Goal: Task Accomplishment & Management: Manage account settings

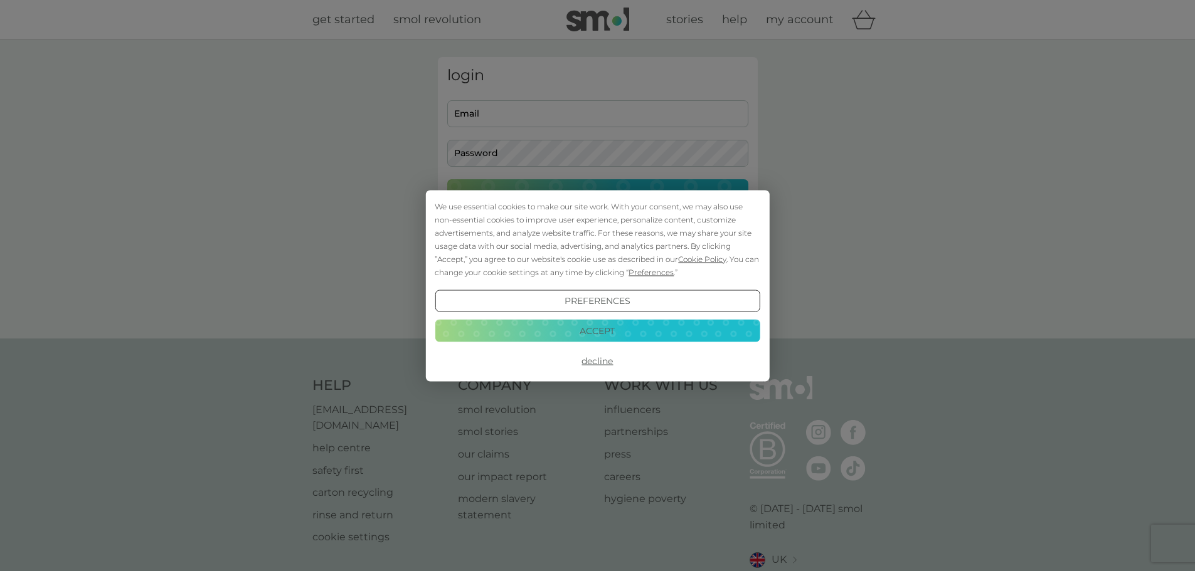
click at [568, 337] on button "Accept" at bounding box center [597, 331] width 325 height 23
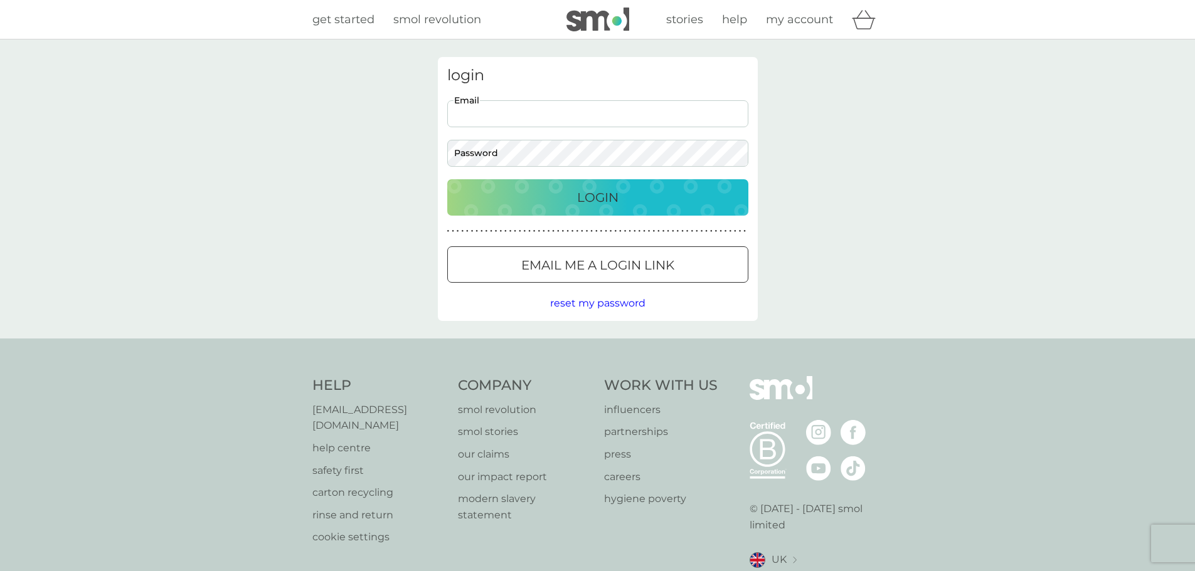
click at [517, 110] on input "Email" at bounding box center [597, 113] width 301 height 27
type input "[EMAIL_ADDRESS][DOMAIN_NAME]"
click at [564, 200] on div "Login" at bounding box center [598, 198] width 276 height 20
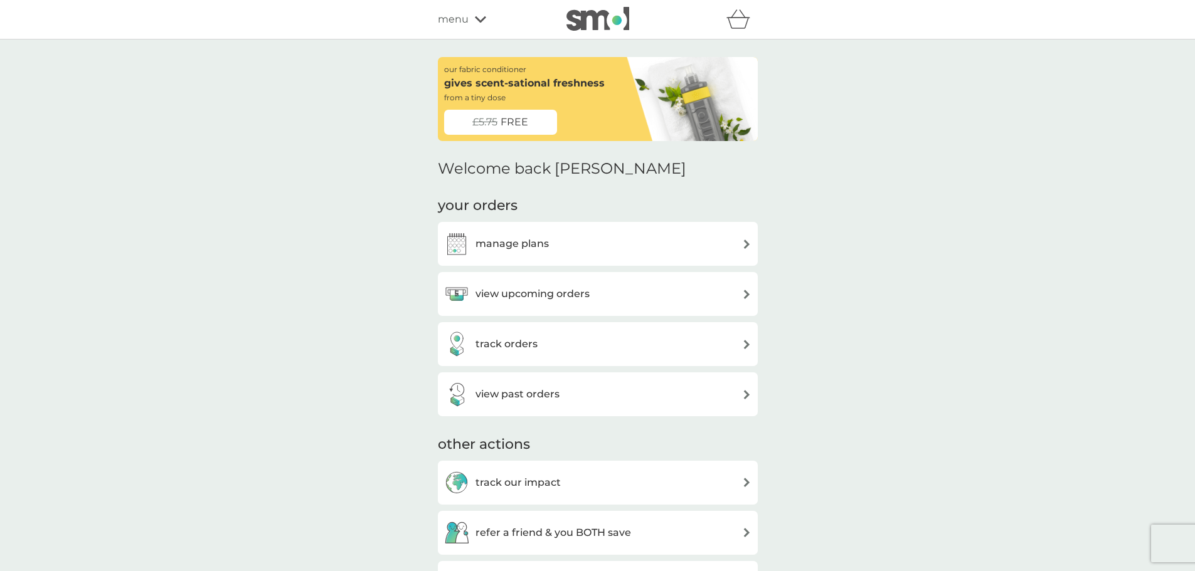
click at [512, 245] on h3 "manage plans" at bounding box center [511, 244] width 73 height 16
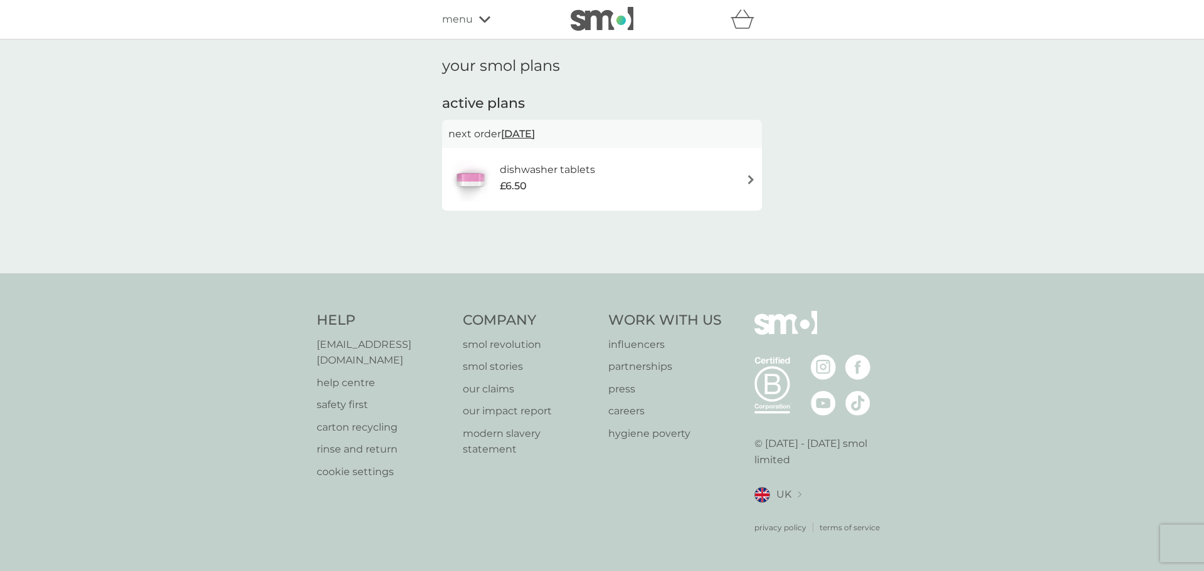
click at [534, 134] on span "[DATE]" at bounding box center [518, 134] width 34 height 24
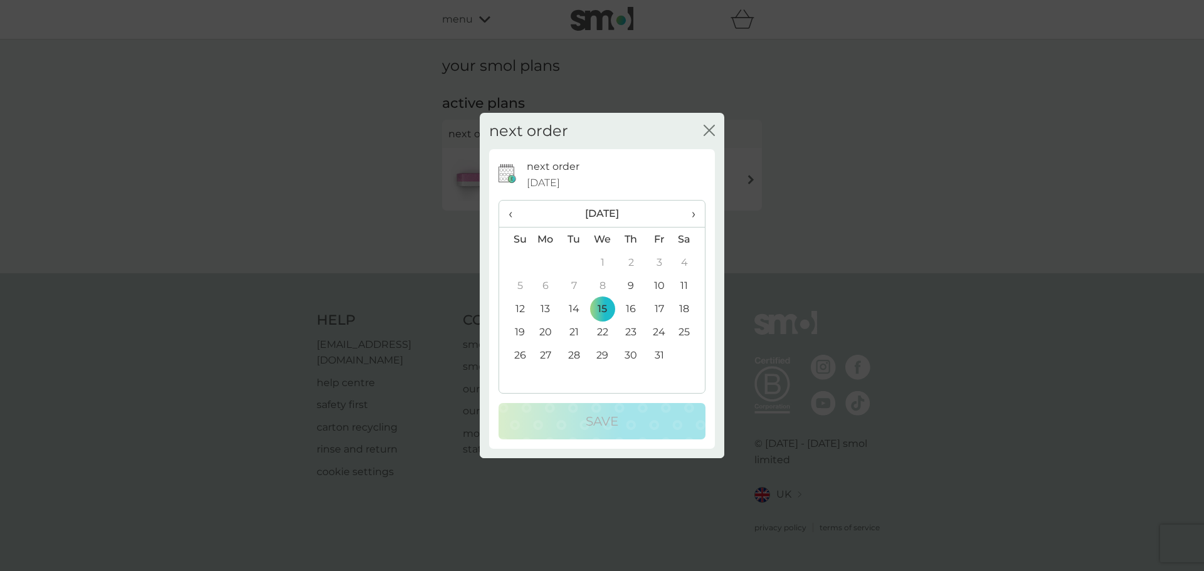
click at [696, 219] on th "›" at bounding box center [689, 214] width 31 height 27
click at [604, 332] on td "19" at bounding box center [602, 332] width 29 height 23
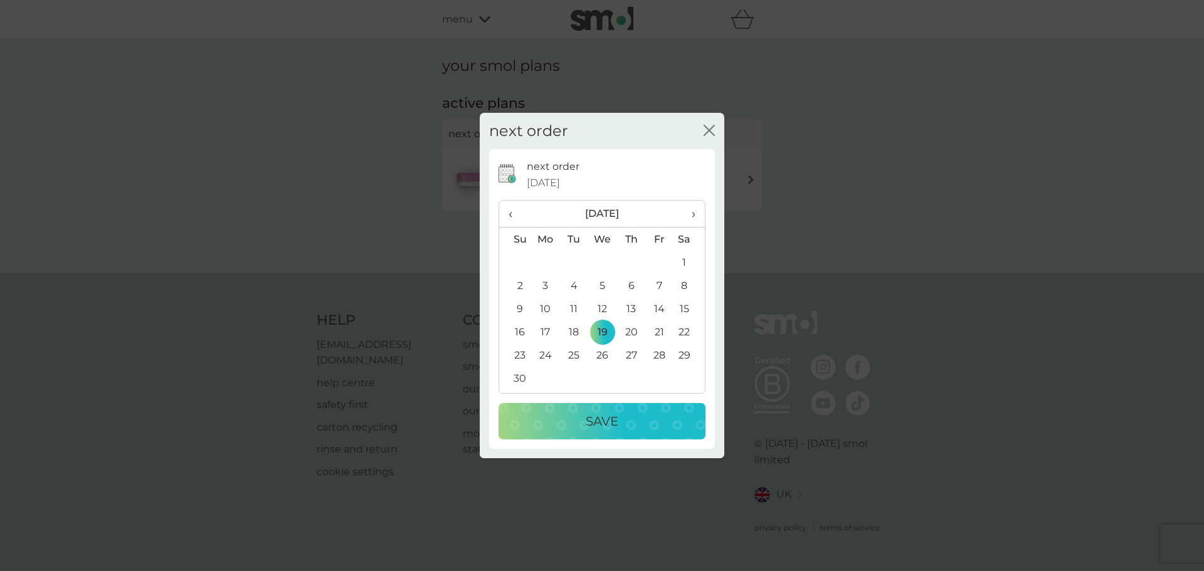
click at [605, 420] on p "Save" at bounding box center [602, 421] width 33 height 20
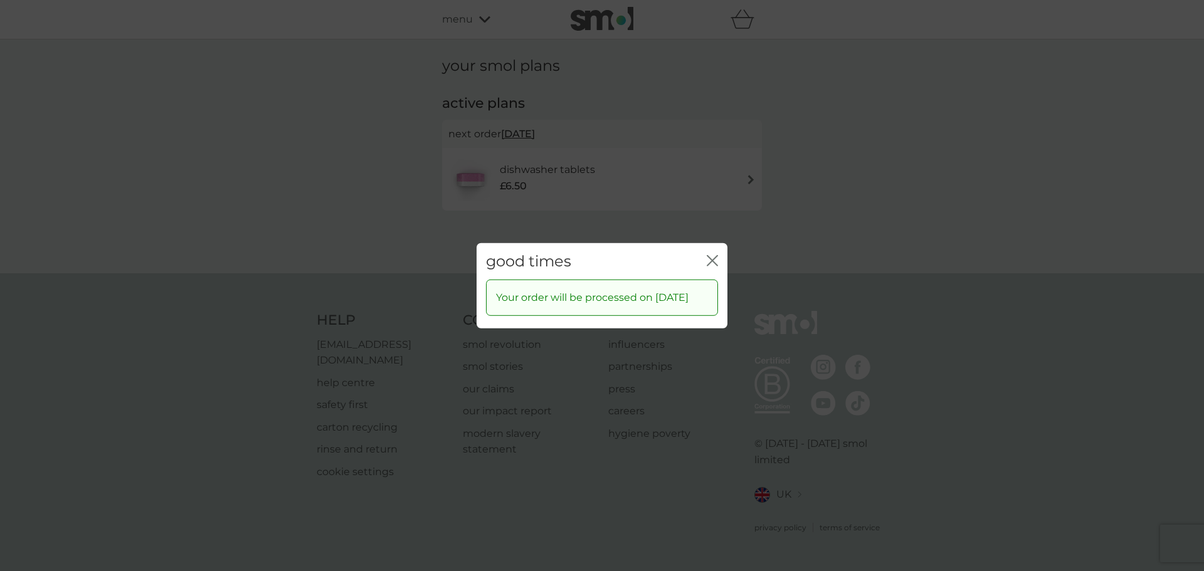
click at [714, 255] on icon "close" at bounding box center [712, 260] width 11 height 11
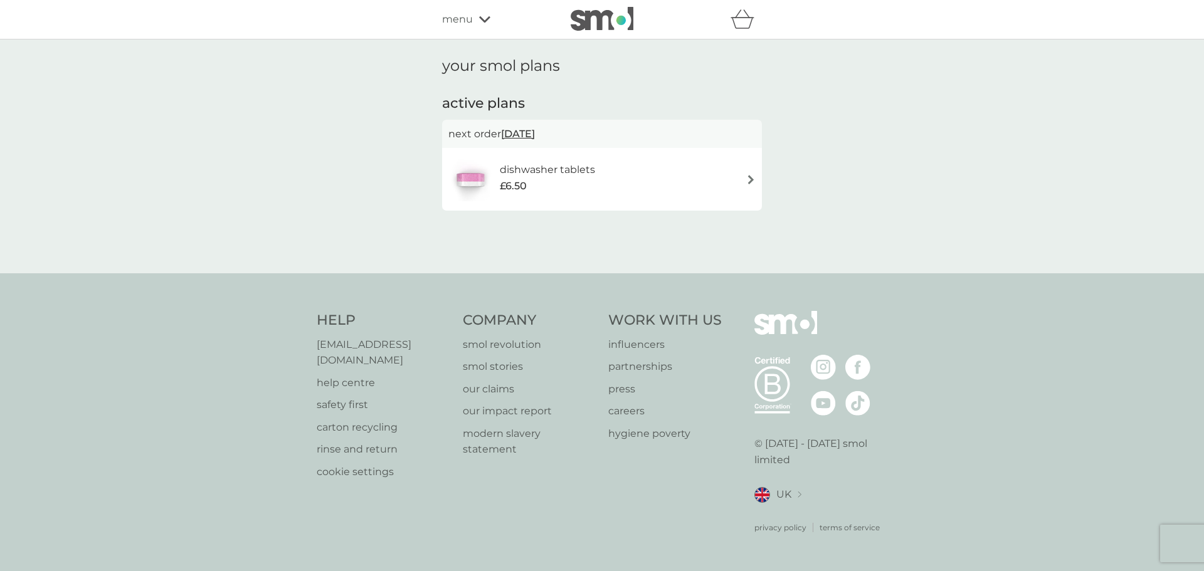
click at [546, 196] on div "dishwasher tablets £6.50" at bounding box center [554, 179] width 108 height 35
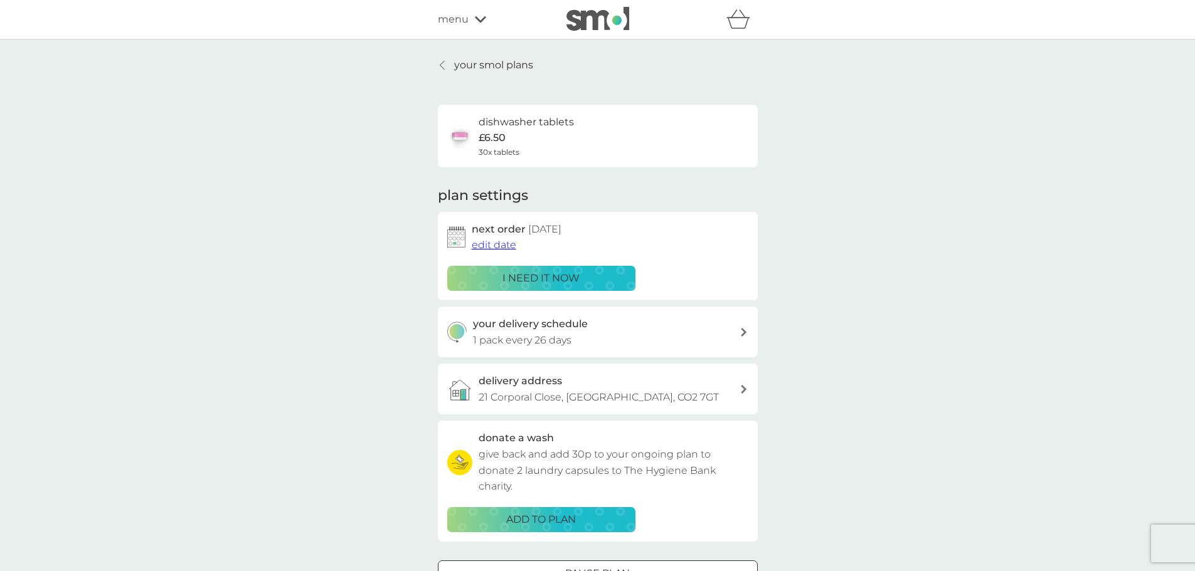
click at [450, 21] on span "menu" at bounding box center [453, 19] width 31 height 16
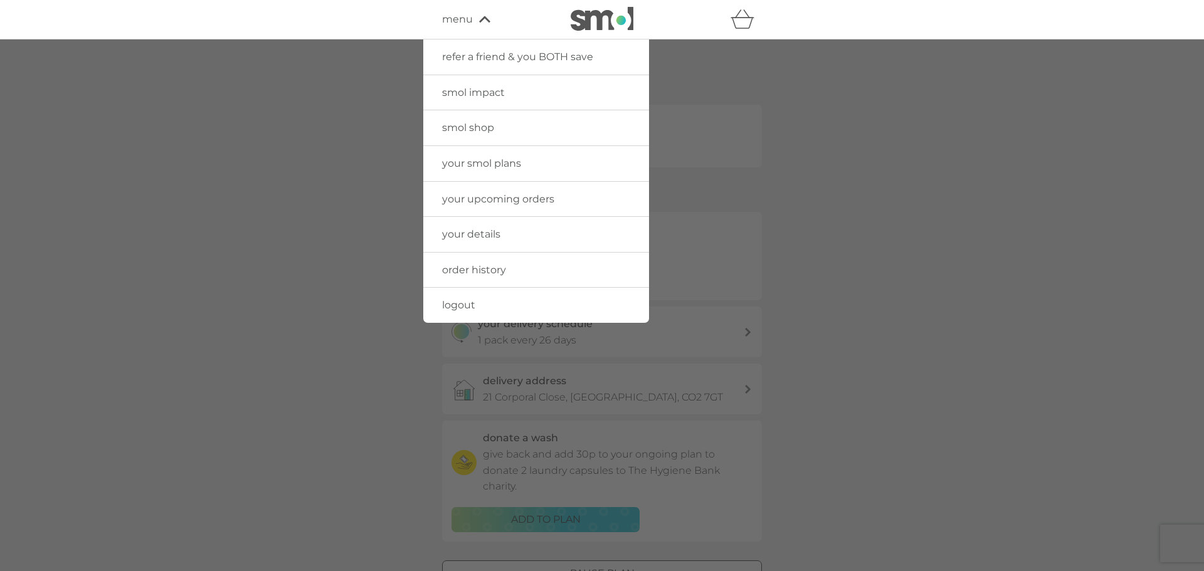
click at [468, 235] on span "your details" at bounding box center [471, 234] width 58 height 12
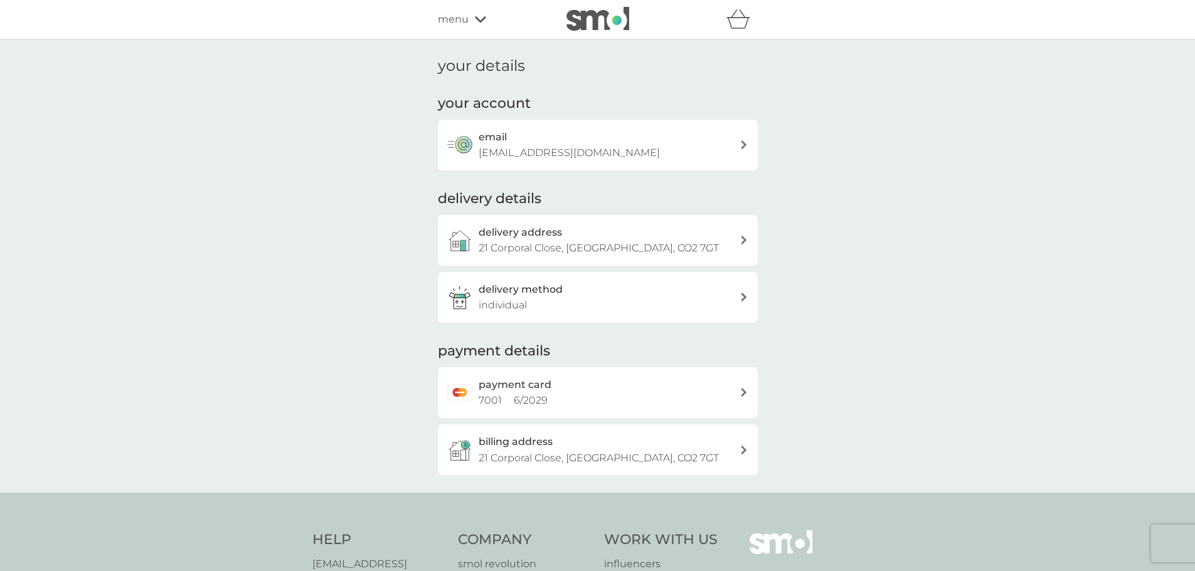
click at [563, 402] on div "payment card 7001 6 / 2029" at bounding box center [609, 393] width 261 height 32
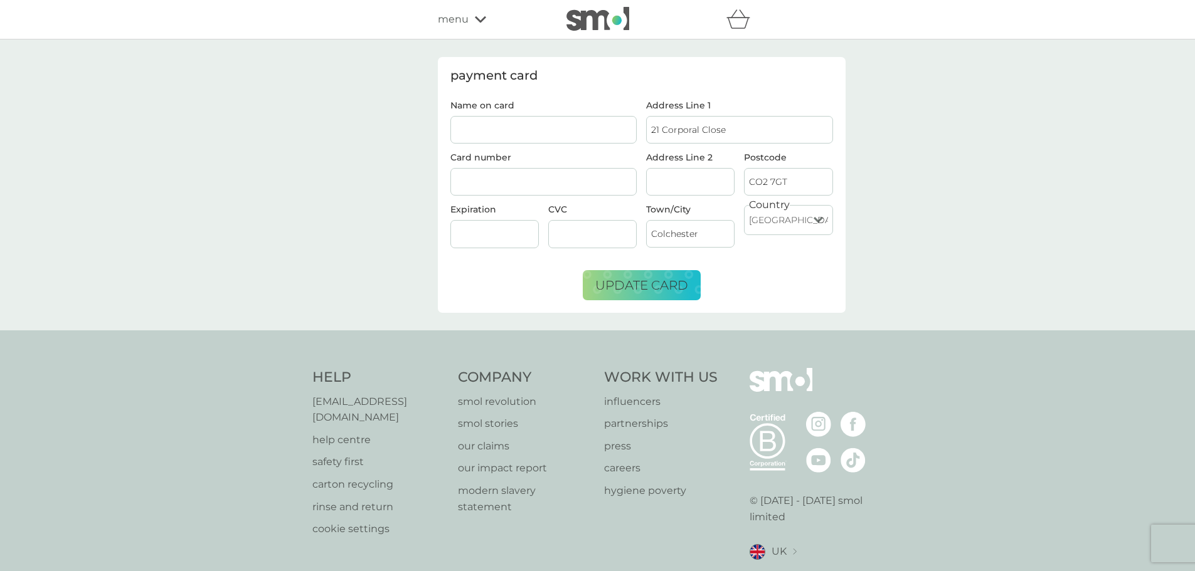
click at [472, 129] on input "Name on card" at bounding box center [543, 130] width 187 height 28
type input "[PERSON_NAME]"
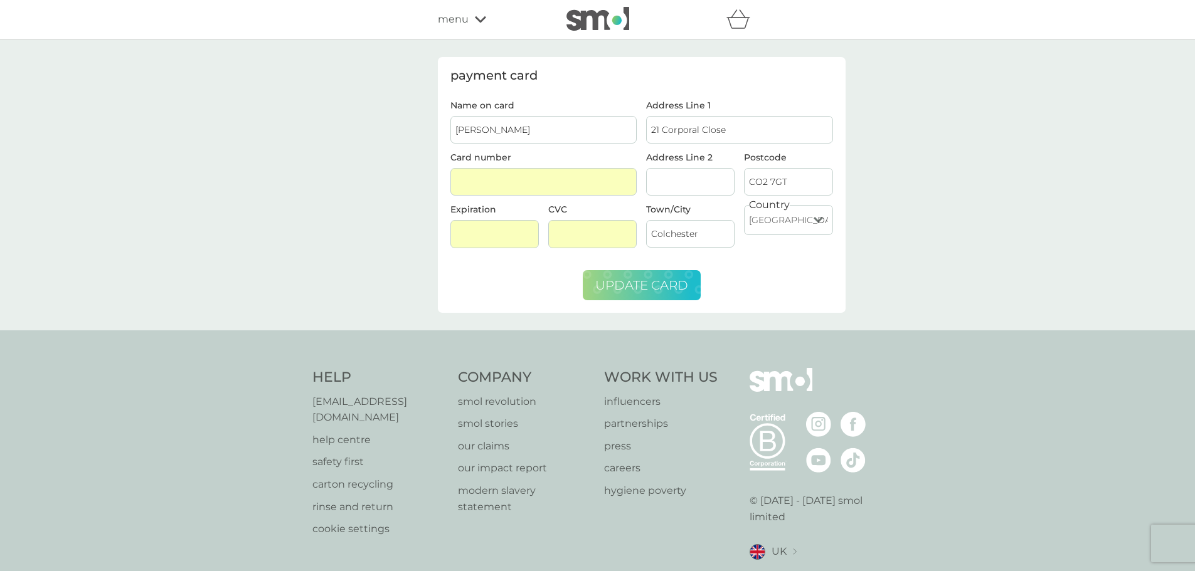
click at [651, 288] on span "update card" at bounding box center [641, 285] width 93 height 15
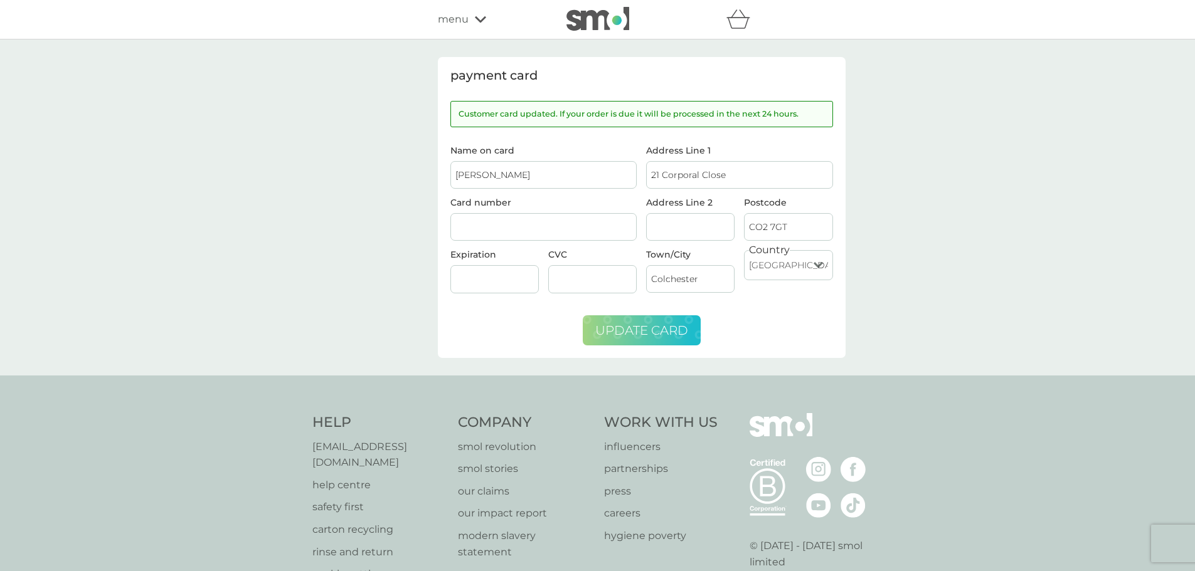
click at [450, 15] on span "menu" at bounding box center [453, 19] width 31 height 16
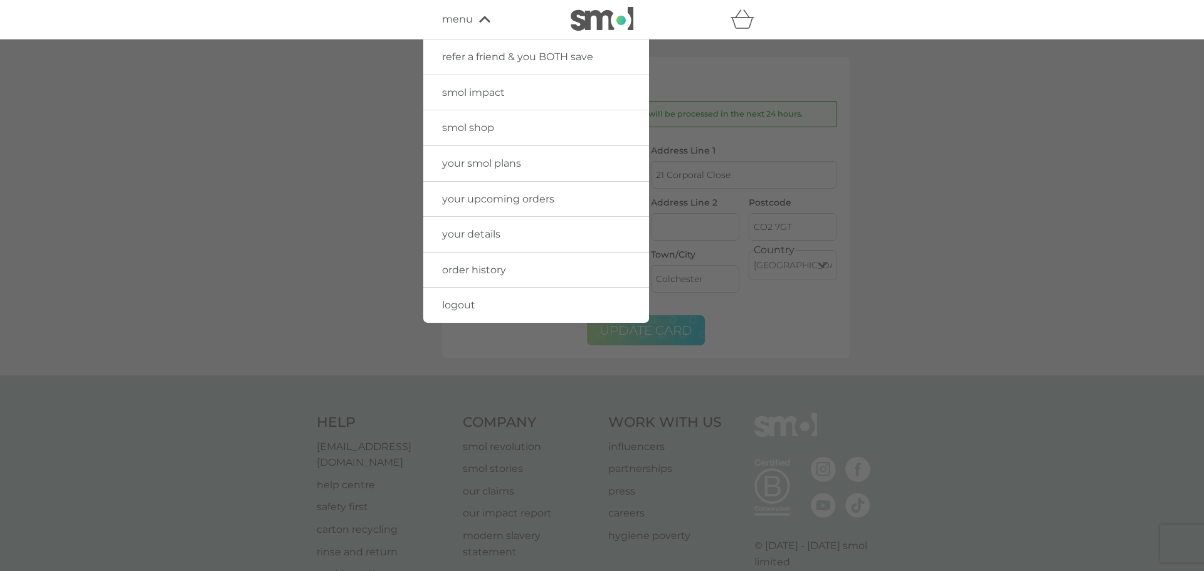
click at [497, 226] on link "your details" at bounding box center [536, 234] width 226 height 35
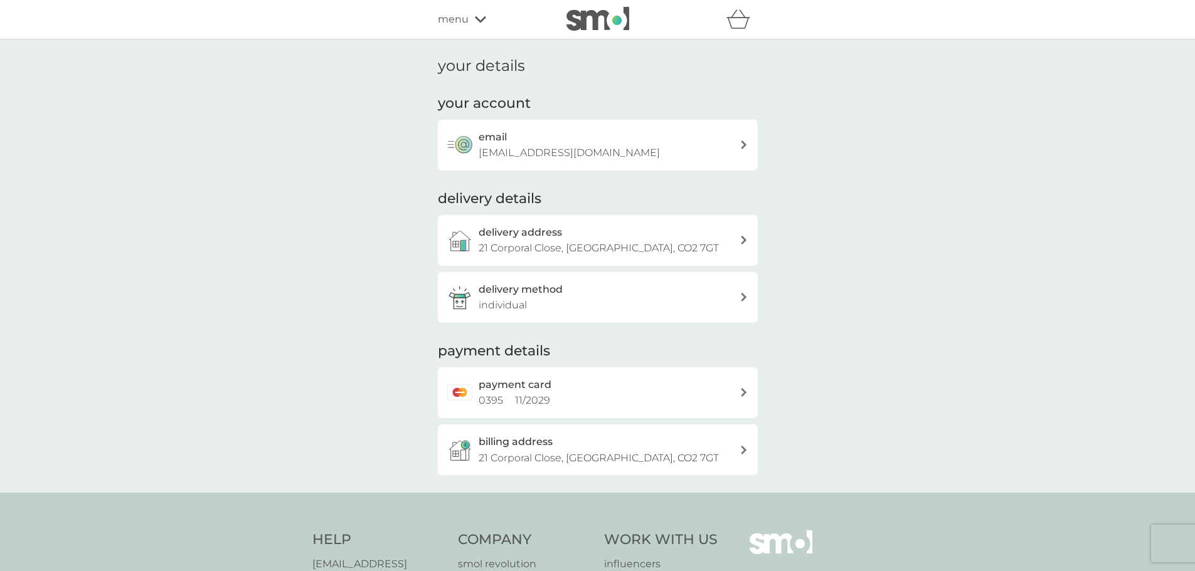
click at [743, 146] on icon at bounding box center [744, 144] width 6 height 9
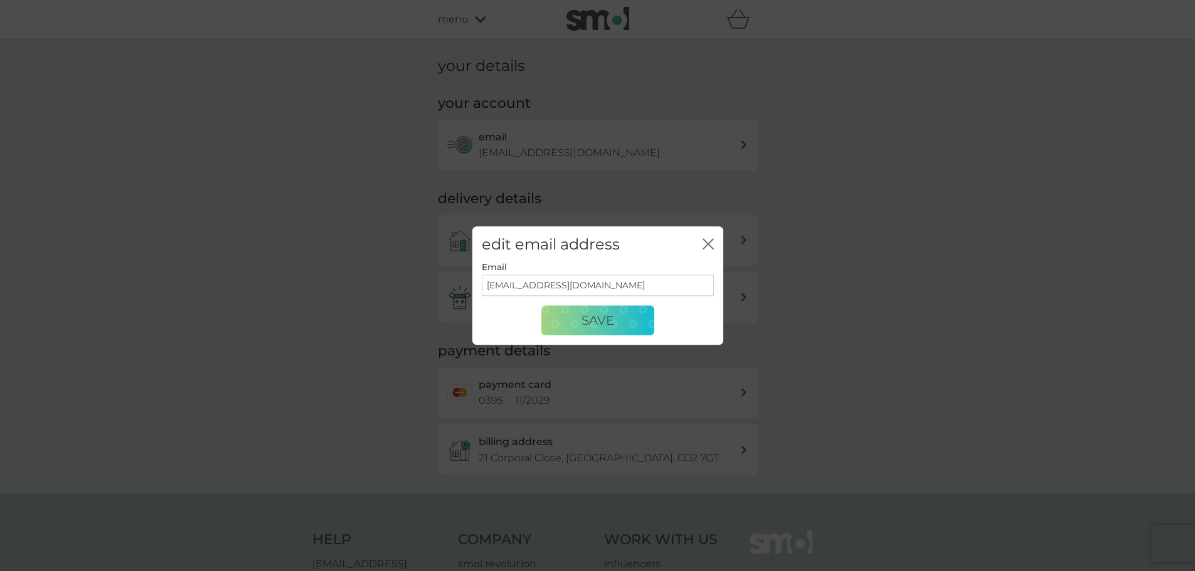
drag, startPoint x: 601, startPoint y: 289, endPoint x: 522, endPoint y: 281, distance: 79.4
click at [522, 281] on input "[EMAIL_ADDRESS][DOMAIN_NAME]" at bounding box center [598, 285] width 232 height 21
click at [571, 322] on button "Save" at bounding box center [597, 321] width 113 height 30
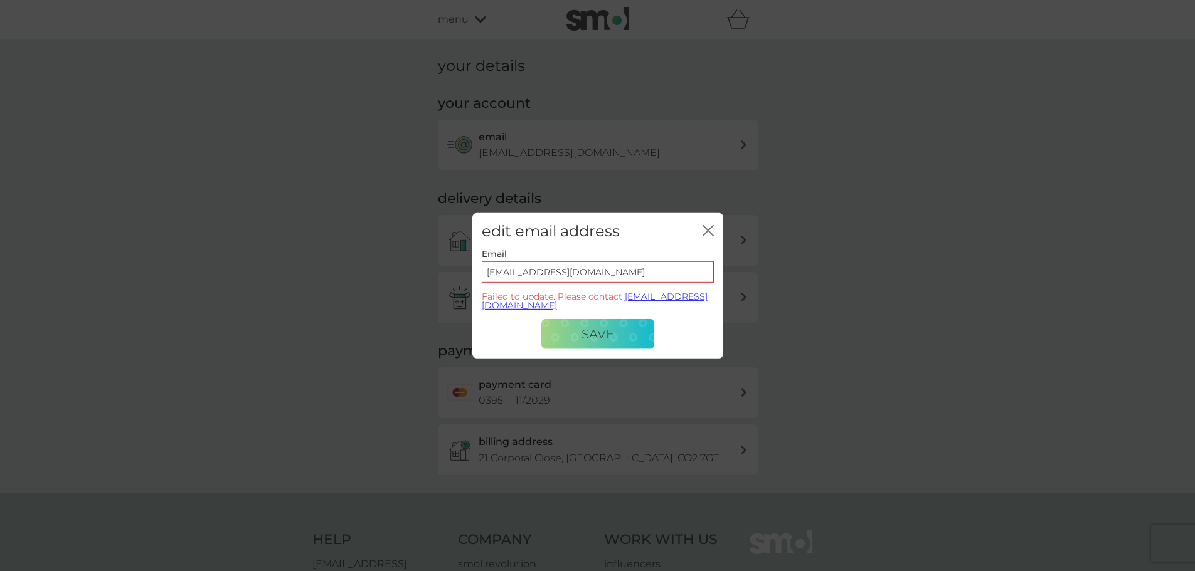
drag, startPoint x: 641, startPoint y: 271, endPoint x: 513, endPoint y: 270, distance: 128.0
click at [513, 270] on input "[EMAIL_ADDRESS][DOMAIN_NAME]" at bounding box center [598, 272] width 232 height 21
type input "[EMAIL_ADDRESS][DOMAIN_NAME]"
click at [608, 329] on span "Save" at bounding box center [597, 334] width 33 height 15
click at [713, 230] on icon "close" at bounding box center [707, 230] width 11 height 11
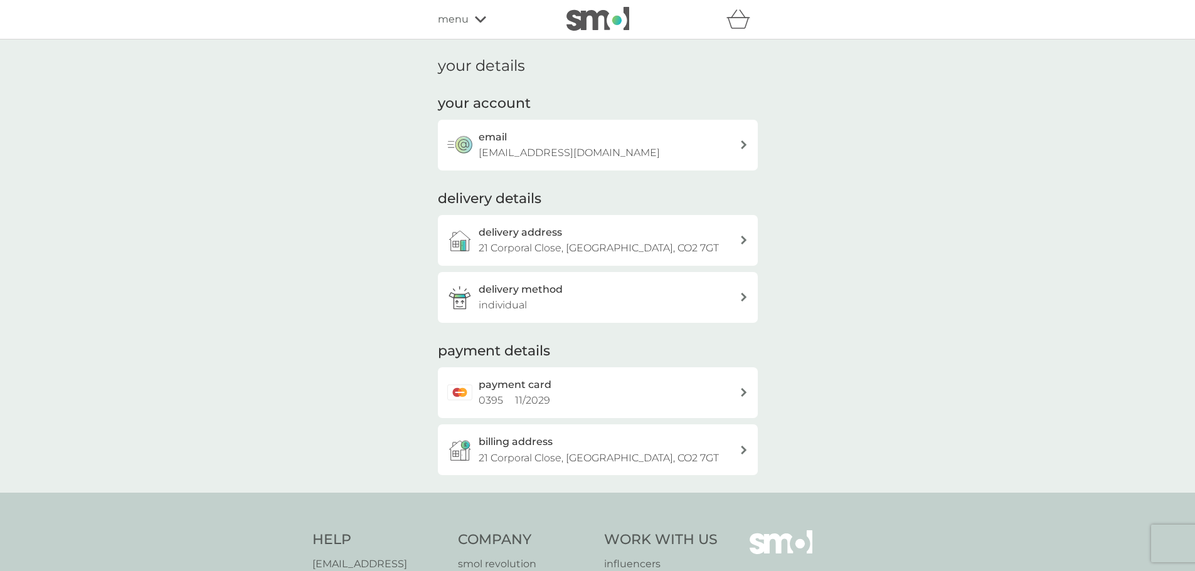
click at [463, 18] on span "menu" at bounding box center [453, 19] width 31 height 16
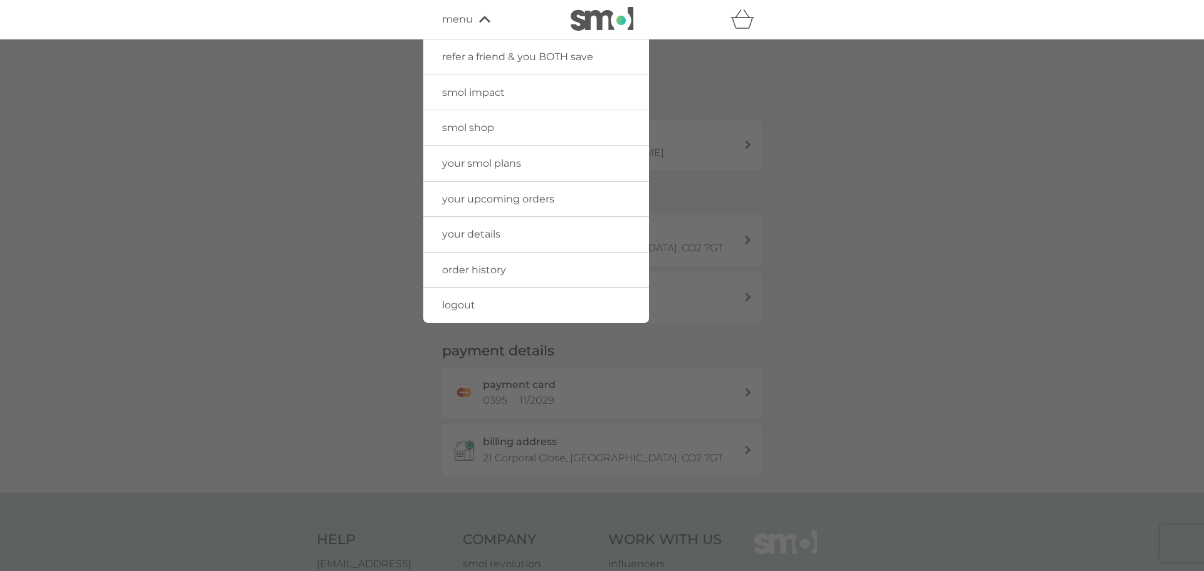
click at [475, 307] on span "logout" at bounding box center [458, 305] width 33 height 12
